Goal: Task Accomplishment & Management: Manage account settings

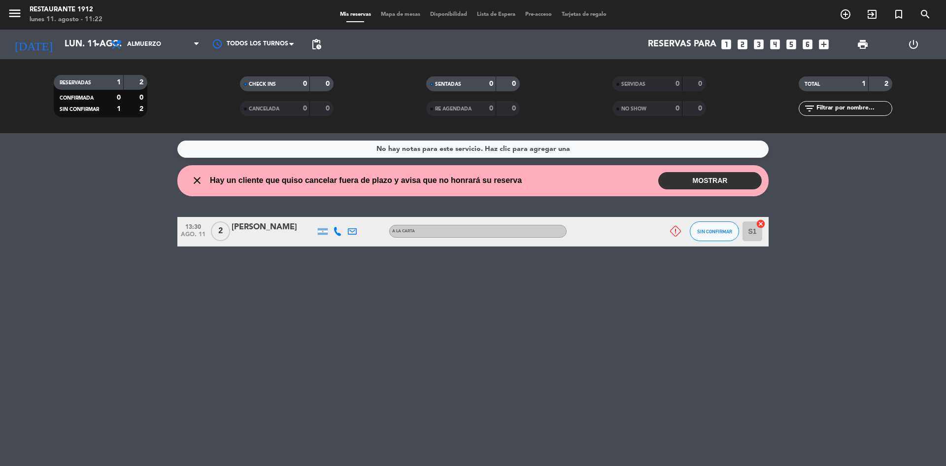
click at [728, 175] on button "MOSTRAR" at bounding box center [709, 180] width 103 height 17
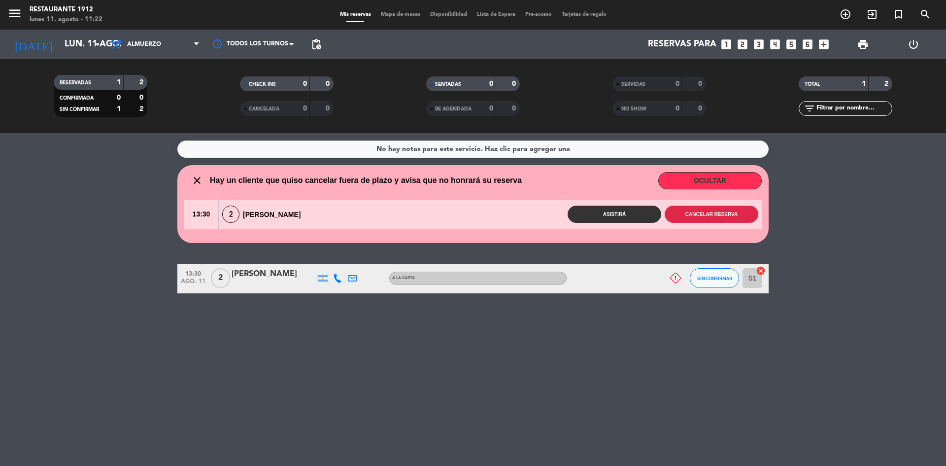
click at [695, 207] on button "Cancelar reserva" at bounding box center [712, 213] width 94 height 17
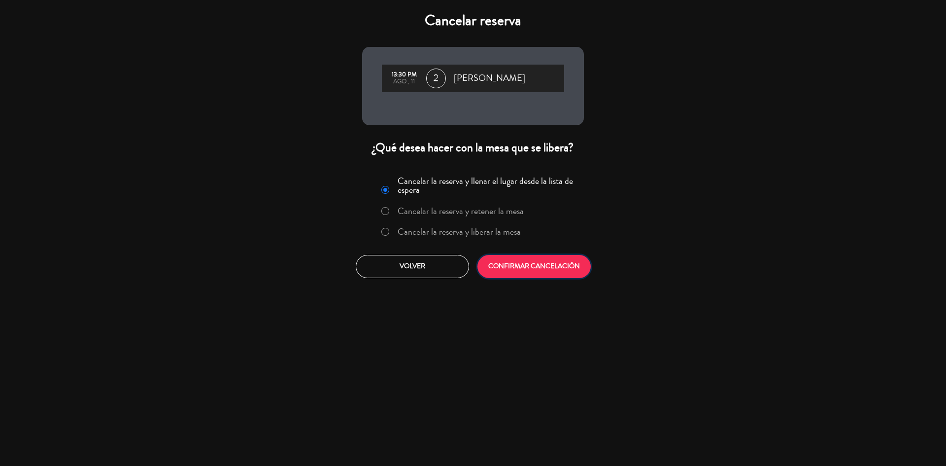
click at [576, 267] on button "CONFIRMAR CANCELACIÓN" at bounding box center [533, 266] width 113 height 23
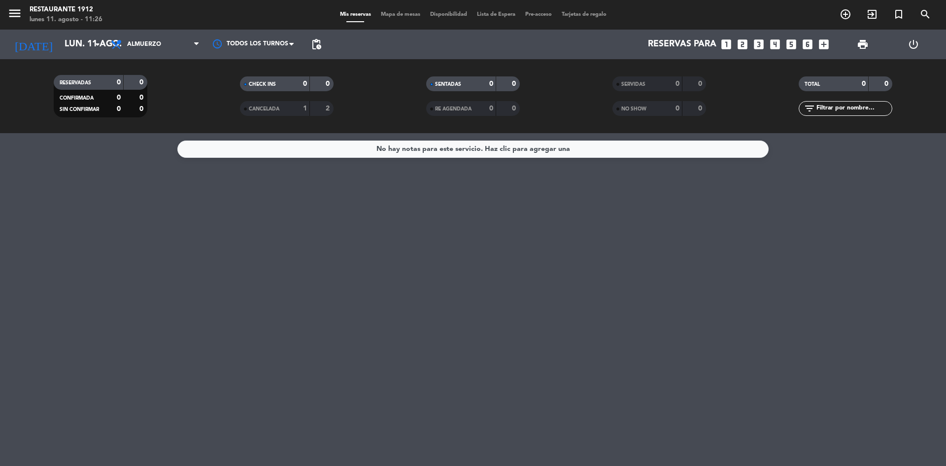
click at [739, 39] on icon "looks_two" at bounding box center [742, 44] width 13 height 13
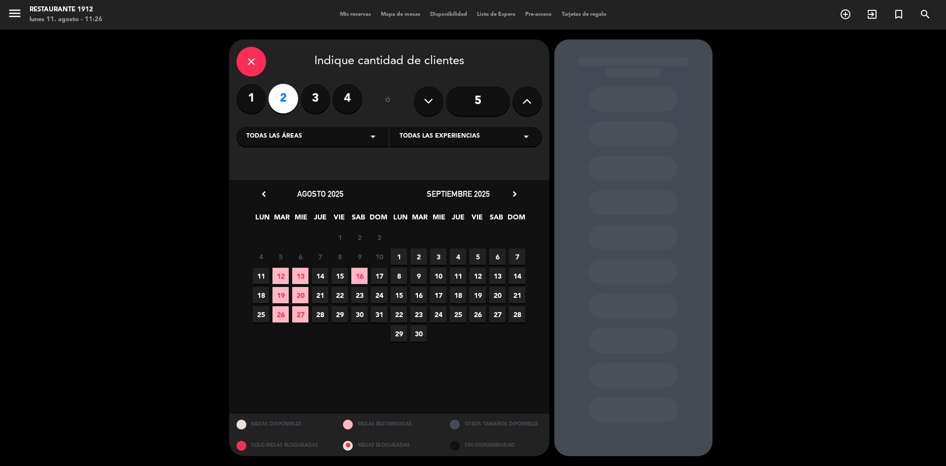
click at [343, 270] on span "15" at bounding box center [340, 276] width 16 height 16
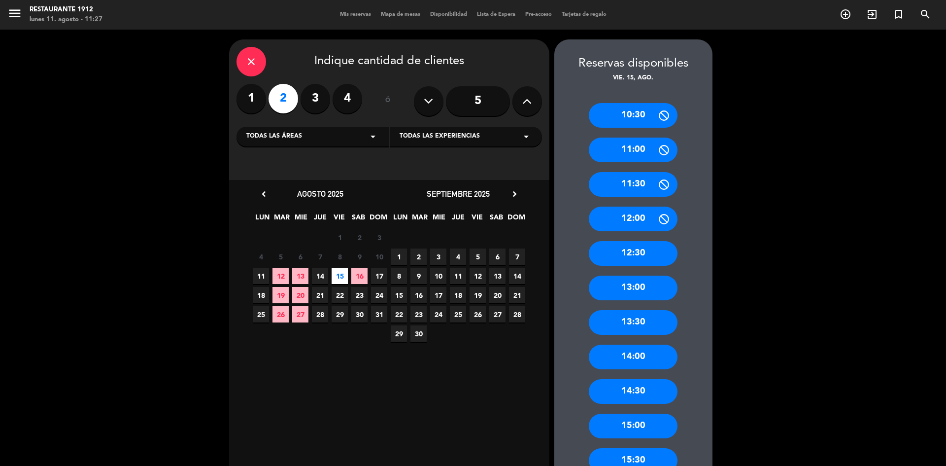
click at [645, 358] on div "14:00" at bounding box center [633, 356] width 89 height 25
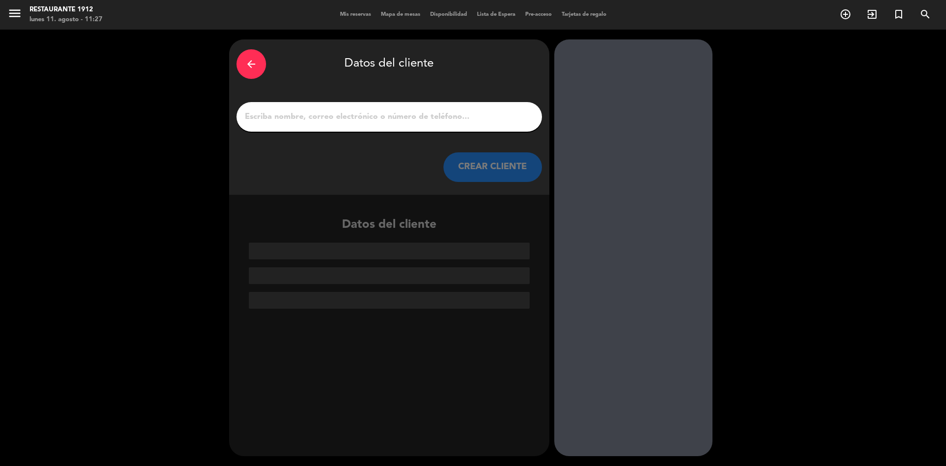
click at [409, 131] on div at bounding box center [388, 117] width 305 height 30
click at [402, 116] on input "1" at bounding box center [389, 117] width 291 height 14
click at [289, 111] on input "1" at bounding box center [389, 117] width 291 height 14
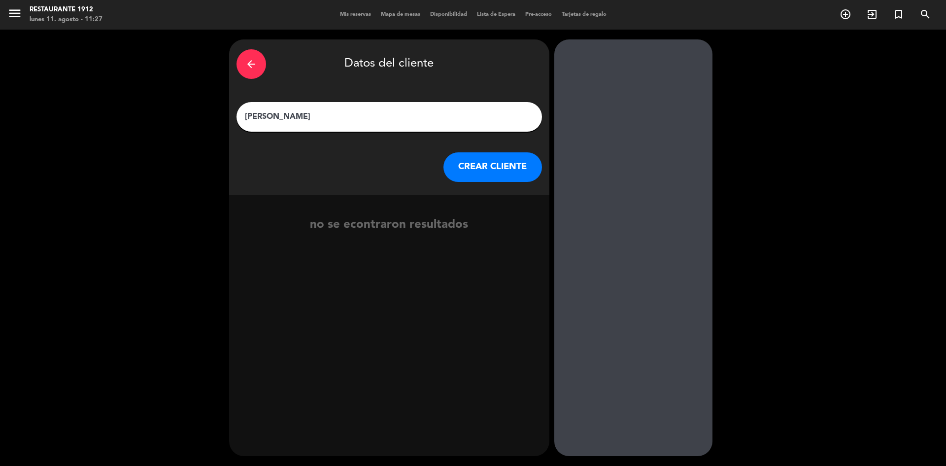
type input "[PERSON_NAME]"
click at [506, 170] on button "CREAR CLIENTE" at bounding box center [492, 167] width 99 height 30
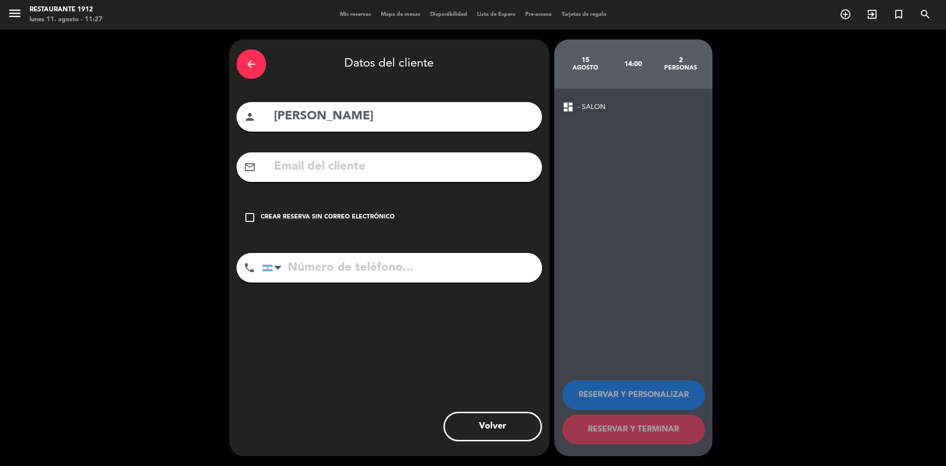
click at [373, 214] on div "Crear reserva sin correo electrónico" at bounding box center [328, 217] width 134 height 10
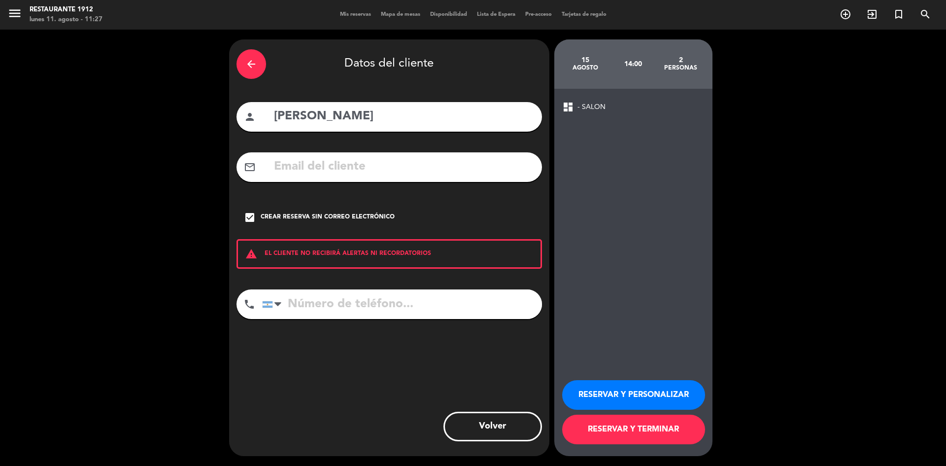
click at [369, 288] on div "arrow_back Datos del cliente person [PERSON_NAME] mail_outline check_box Crear …" at bounding box center [389, 247] width 320 height 416
click at [371, 296] on input "tel" at bounding box center [402, 304] width 280 height 30
paste input "[PHONE_NUMBER]"
type input "[PHONE_NUMBER]"
click at [609, 429] on button "RESERVAR Y TERMINAR" at bounding box center [633, 429] width 143 height 30
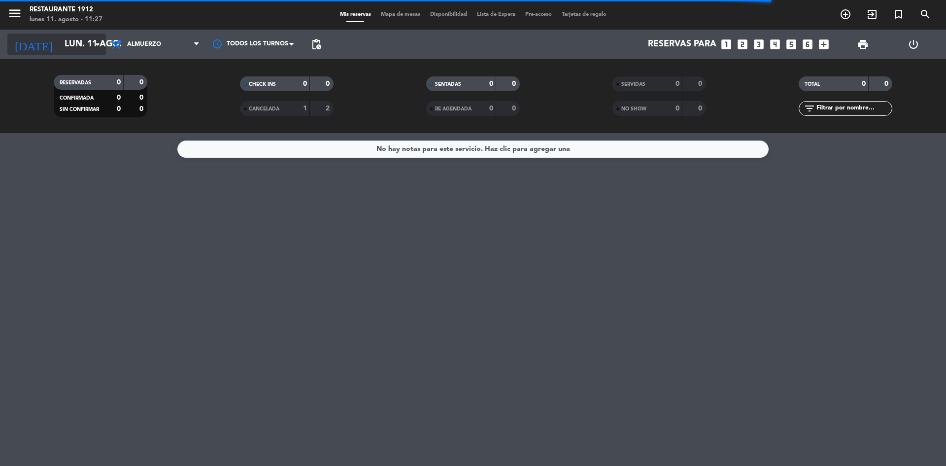
click at [83, 39] on input "lun. 11 ago." at bounding box center [117, 44] width 114 height 20
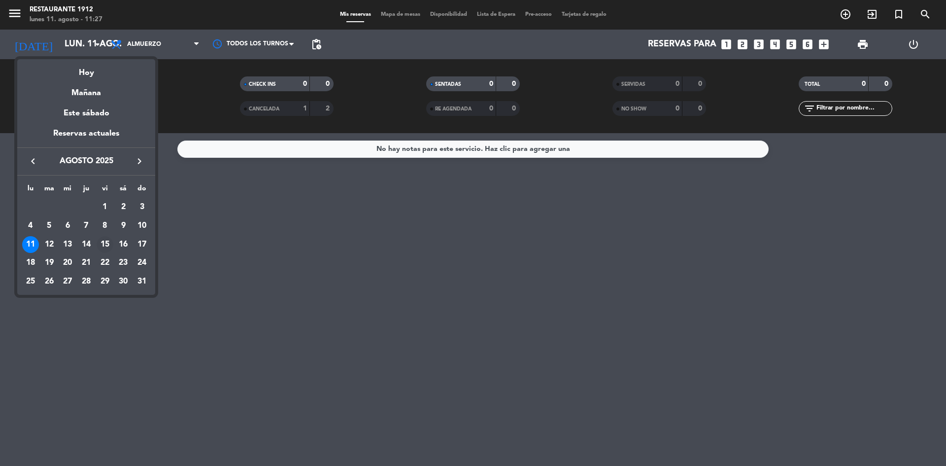
click at [108, 242] on div "15" at bounding box center [105, 244] width 17 height 17
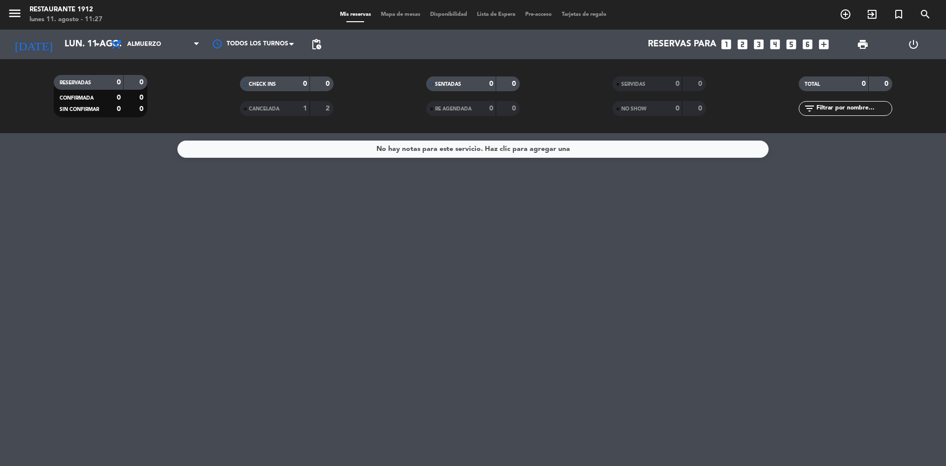
type input "vie. 15 ago."
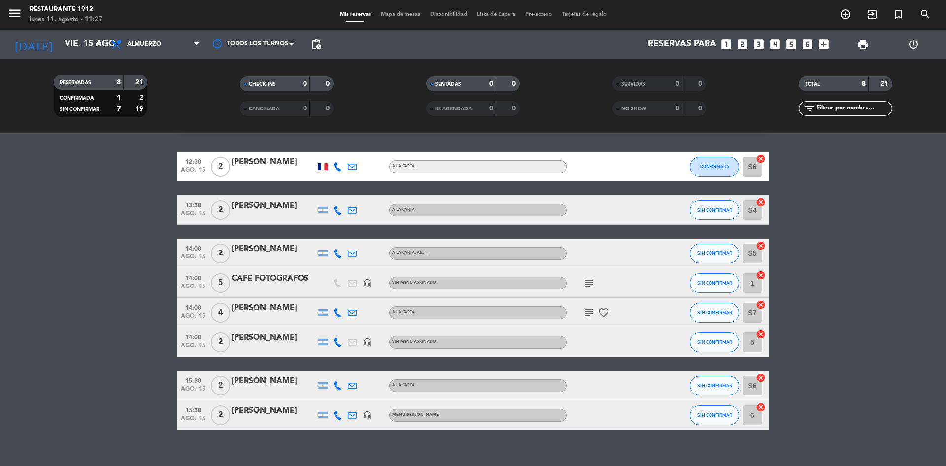
scroll to position [40, 0]
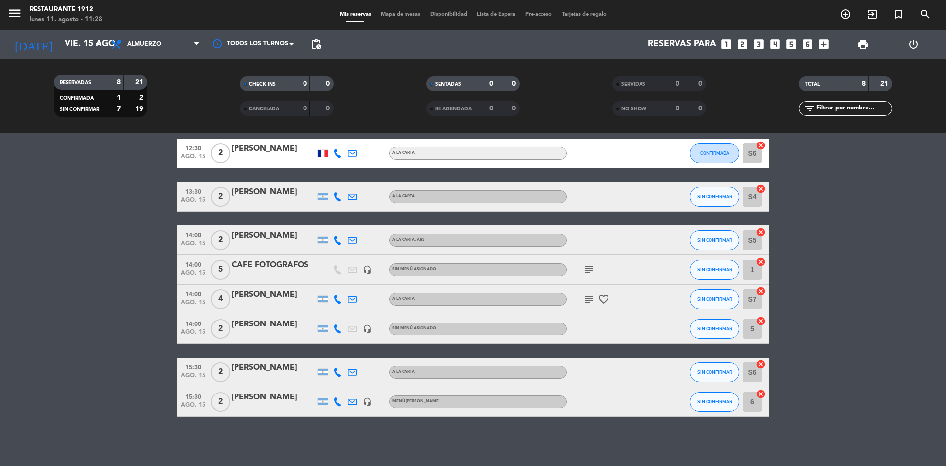
click at [317, 156] on div at bounding box center [322, 152] width 15 height 29
click at [321, 155] on div at bounding box center [323, 153] width 10 height 7
click at [93, 168] on bookings-row "12:30 ago. 15 2 [PERSON_NAME] France A LA CARTA CONFIRMADA S6 cancel 13:30 ago.…" at bounding box center [473, 277] width 946 height 278
click at [584, 266] on icon "subject" at bounding box center [589, 270] width 12 height 12
click at [143, 256] on bookings-row "12:30 ago. 15 2 [PERSON_NAME] A [PERSON_NAME] CONFIRMADA S6 cancel 13:30 ago. 1…" at bounding box center [473, 277] width 946 height 278
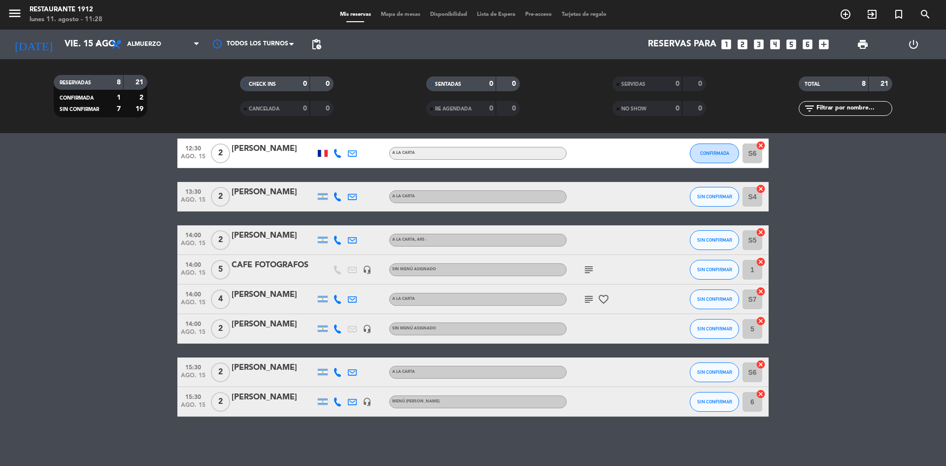
click at [371, 269] on icon "headset_mic" at bounding box center [367, 269] width 9 height 9
click at [70, 294] on bookings-row "12:30 ago. 15 2 [PERSON_NAME] A [PERSON_NAME] CONFIRMADA S6 cancel 13:30 ago. 1…" at bounding box center [473, 277] width 946 height 278
click at [366, 329] on icon "headset_mic" at bounding box center [367, 328] width 9 height 9
click at [87, 332] on bookings-row "12:30 ago. 15 2 [PERSON_NAME] A [PERSON_NAME] CONFIRMADA S6 cancel 13:30 ago. 1…" at bounding box center [473, 277] width 946 height 278
click at [600, 299] on icon "favorite_border" at bounding box center [604, 299] width 12 height 12
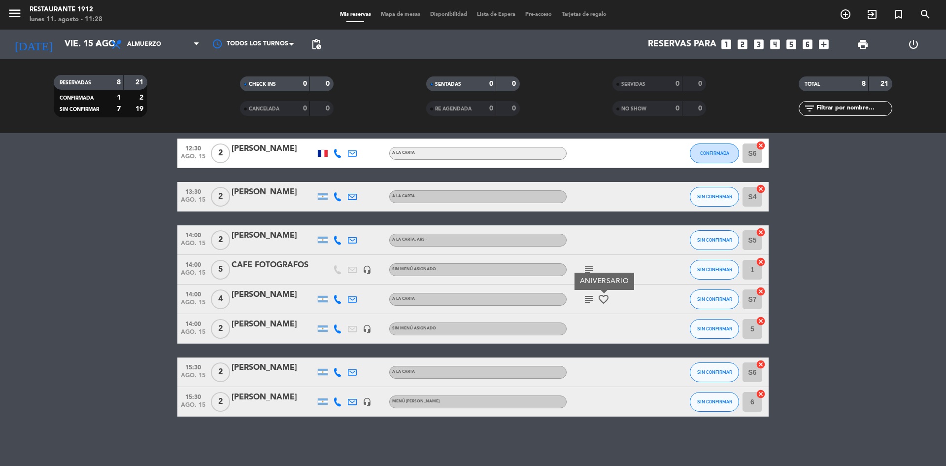
click at [585, 302] on icon "subject" at bounding box center [589, 299] width 12 height 12
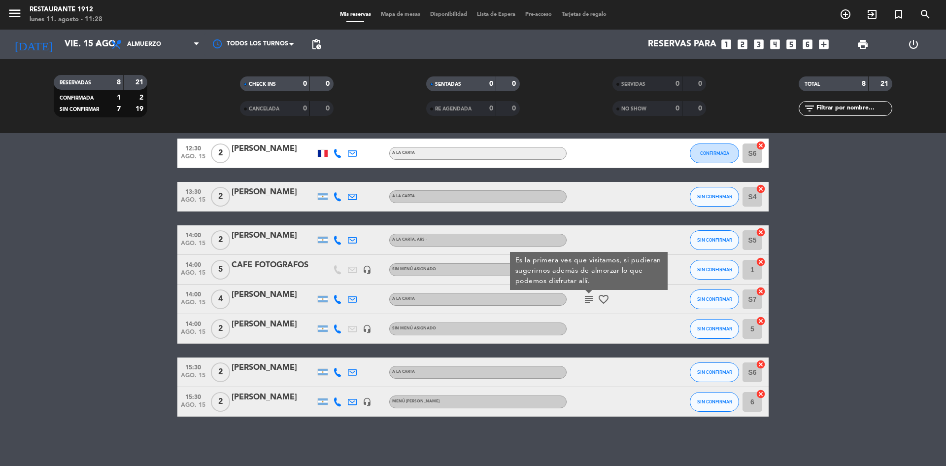
click at [811, 280] on bookings-row "12:30 ago. 15 2 [PERSON_NAME] A [PERSON_NAME] CONFIRMADA S6 cancel 13:30 ago. 1…" at bounding box center [473, 277] width 946 height 278
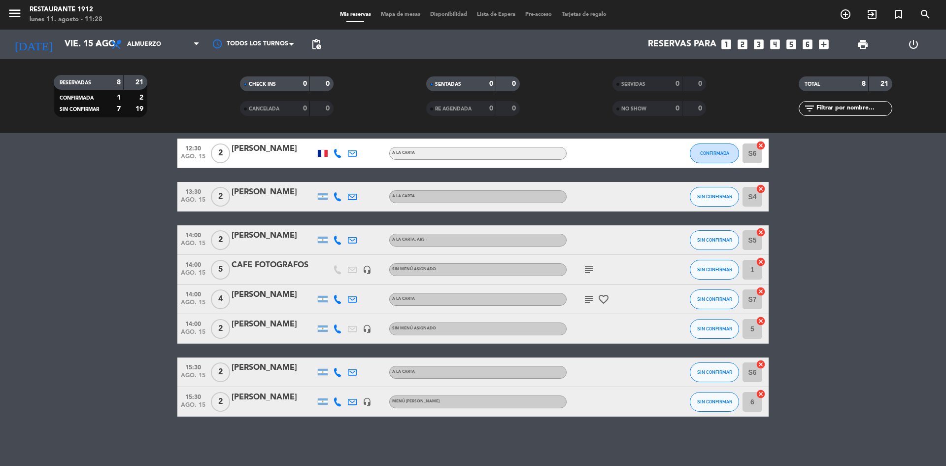
click at [334, 297] on icon at bounding box center [337, 299] width 9 height 9
click at [0, 224] on bookings-row "12:30 ago. 15 2 [PERSON_NAME] A [PERSON_NAME] CONFIRMADA S6 cancel 13:30 ago. 1…" at bounding box center [473, 277] width 946 height 278
